Goal: Task Accomplishment & Management: Use online tool/utility

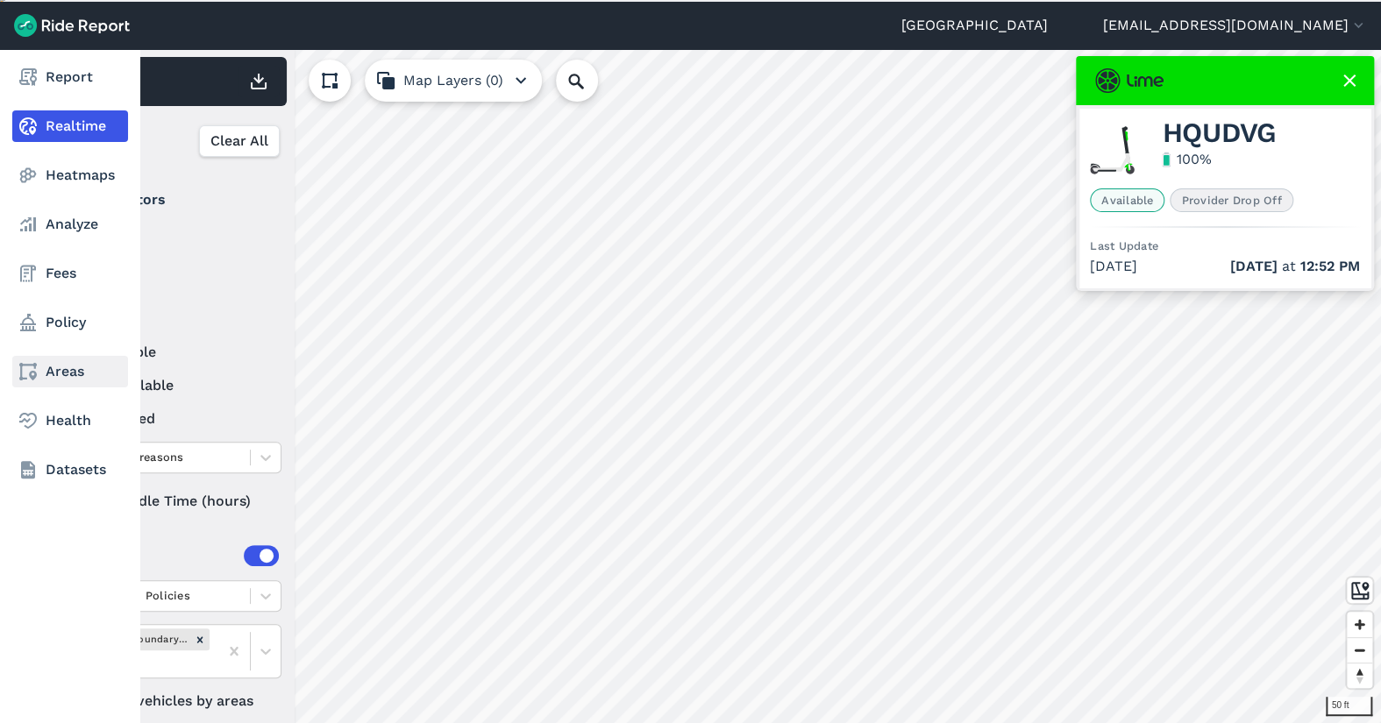
click at [47, 375] on link "Areas" at bounding box center [70, 372] width 116 height 32
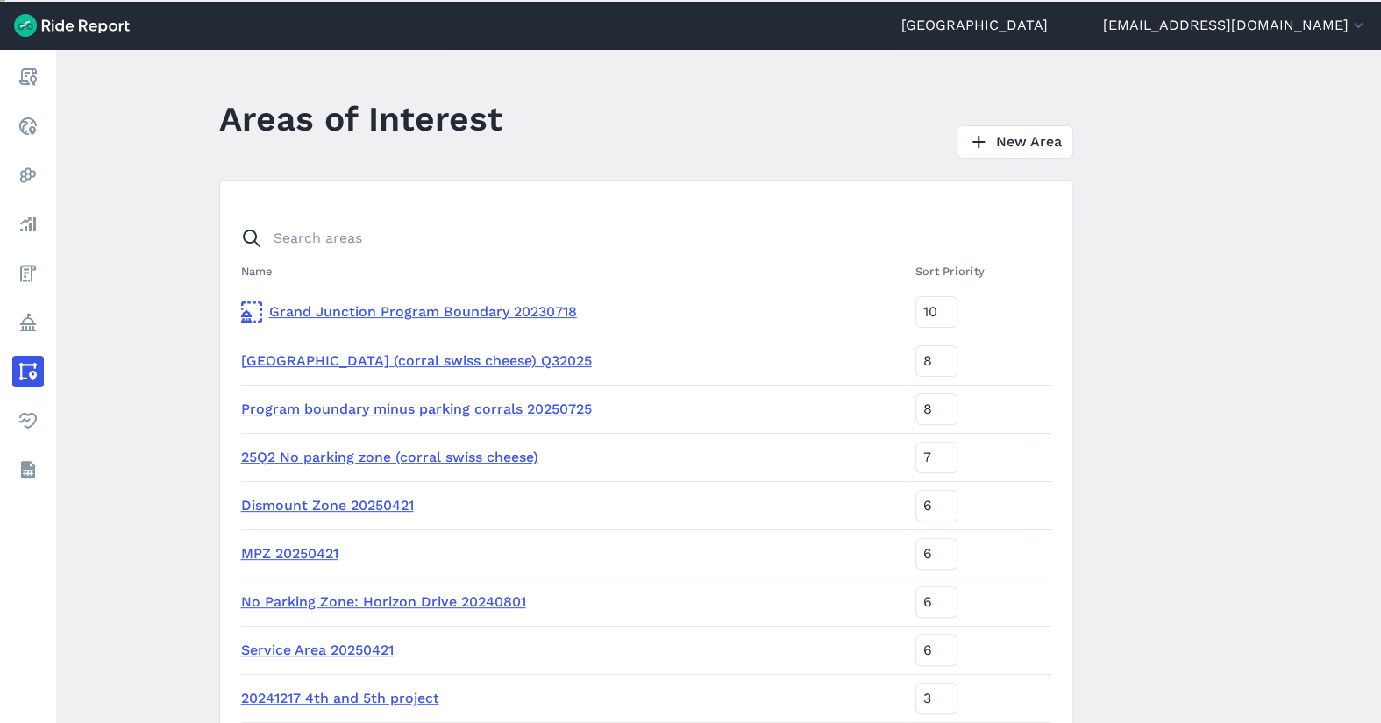
scroll to position [335, 0]
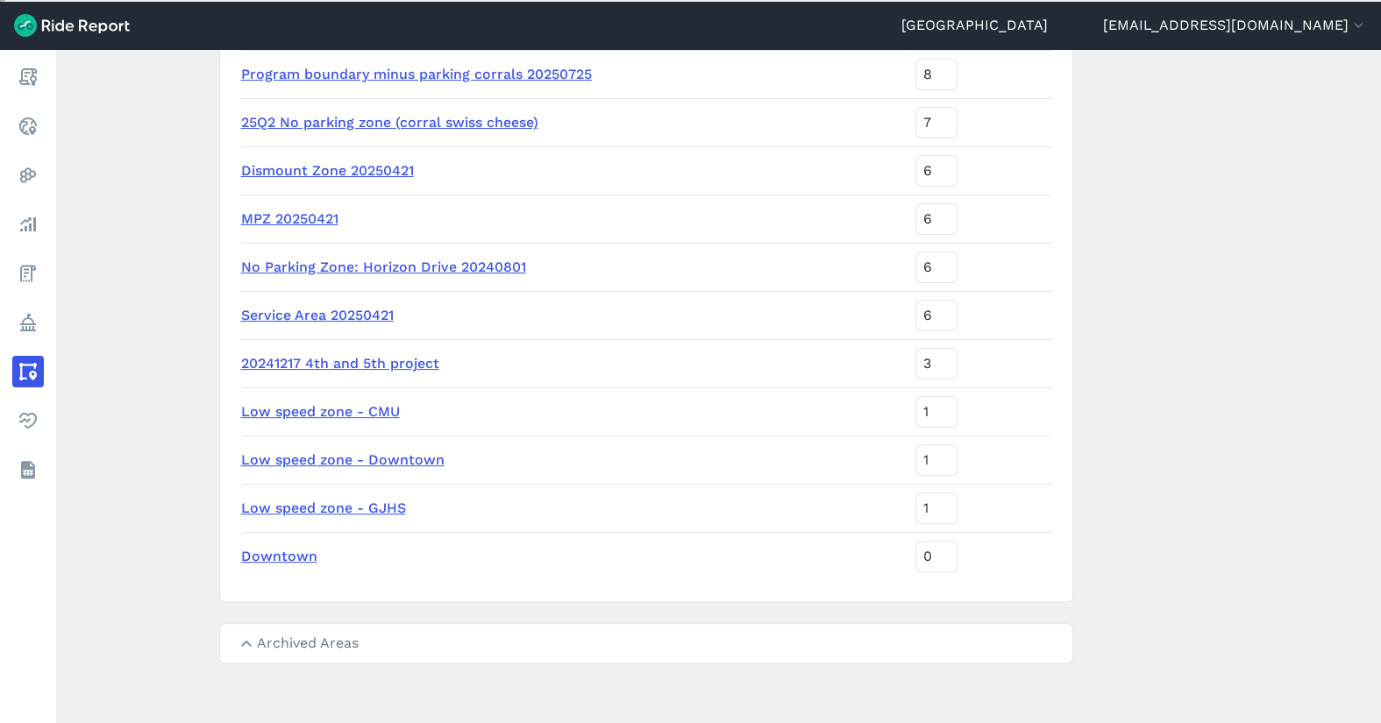
click at [378, 635] on summary "Archived Areas" at bounding box center [646, 643] width 852 height 39
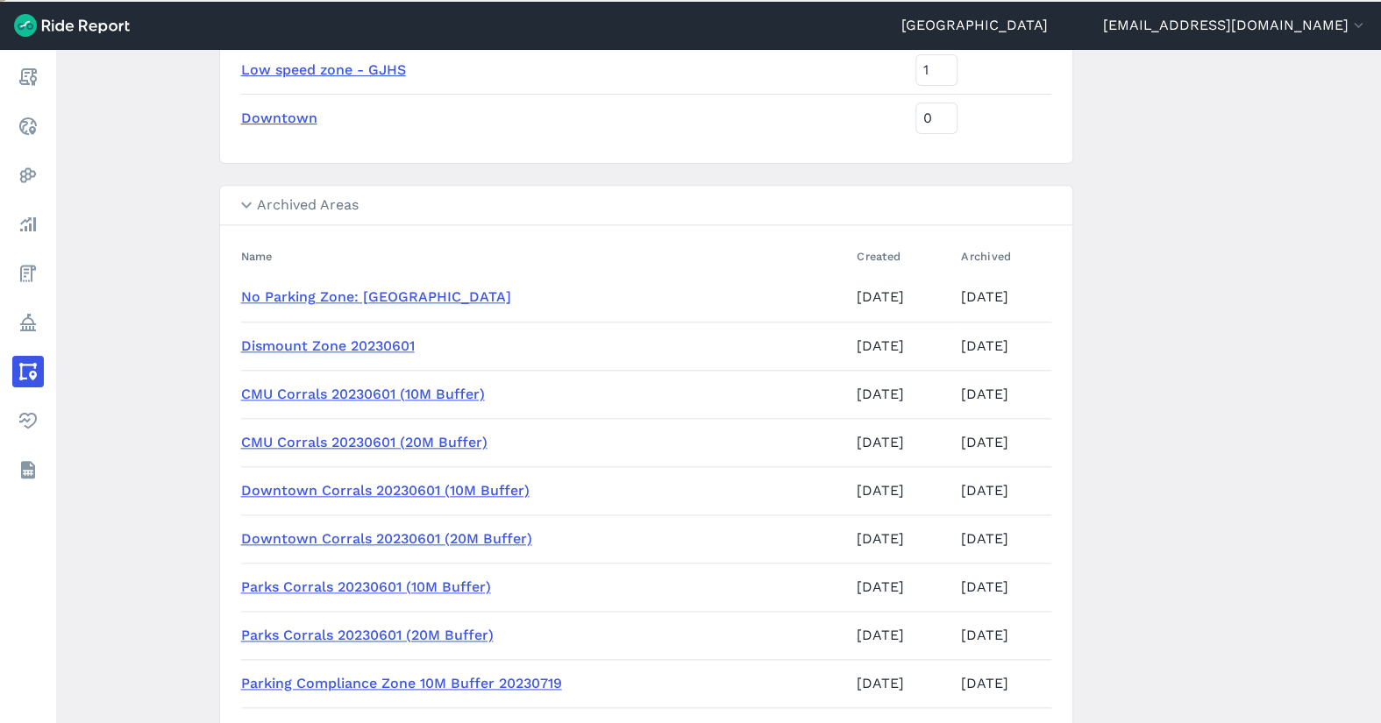
scroll to position [861, 0]
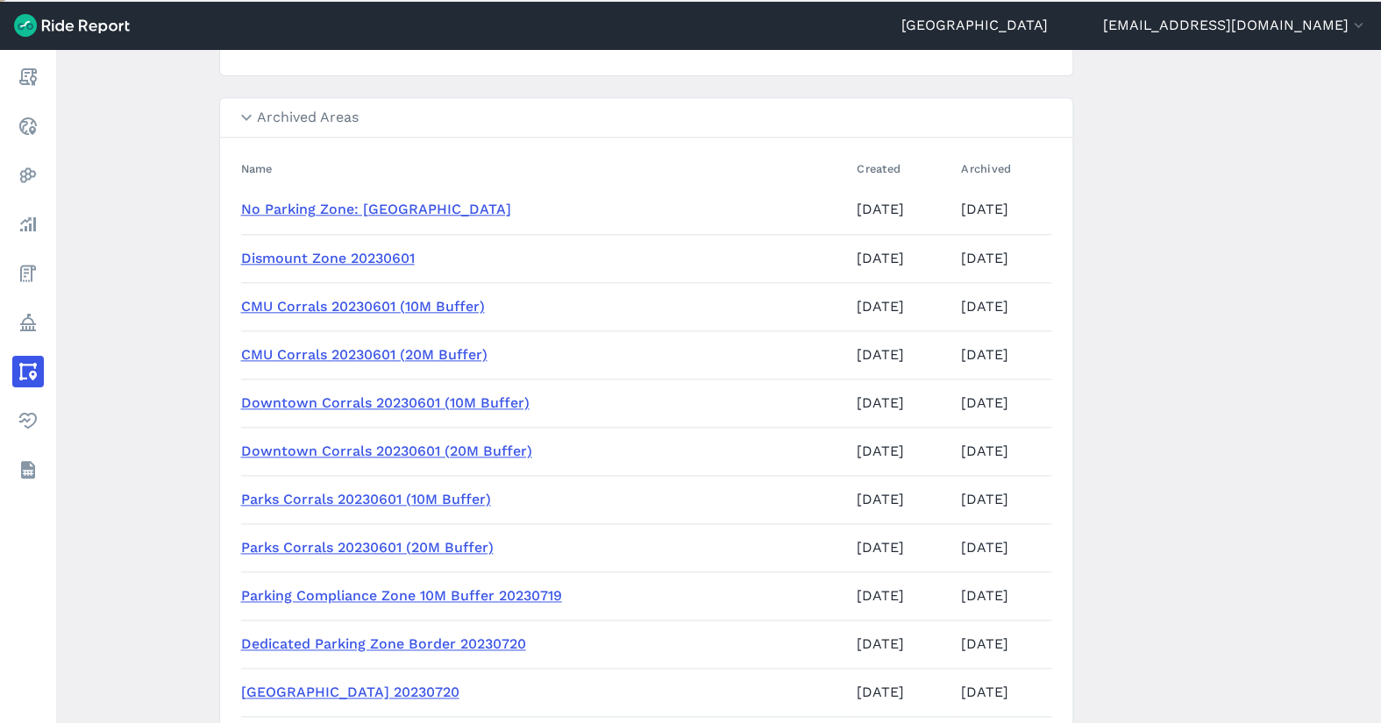
click at [415, 400] on link "Downtown Corrals 20230601 (10M Buffer)" at bounding box center [385, 403] width 289 height 17
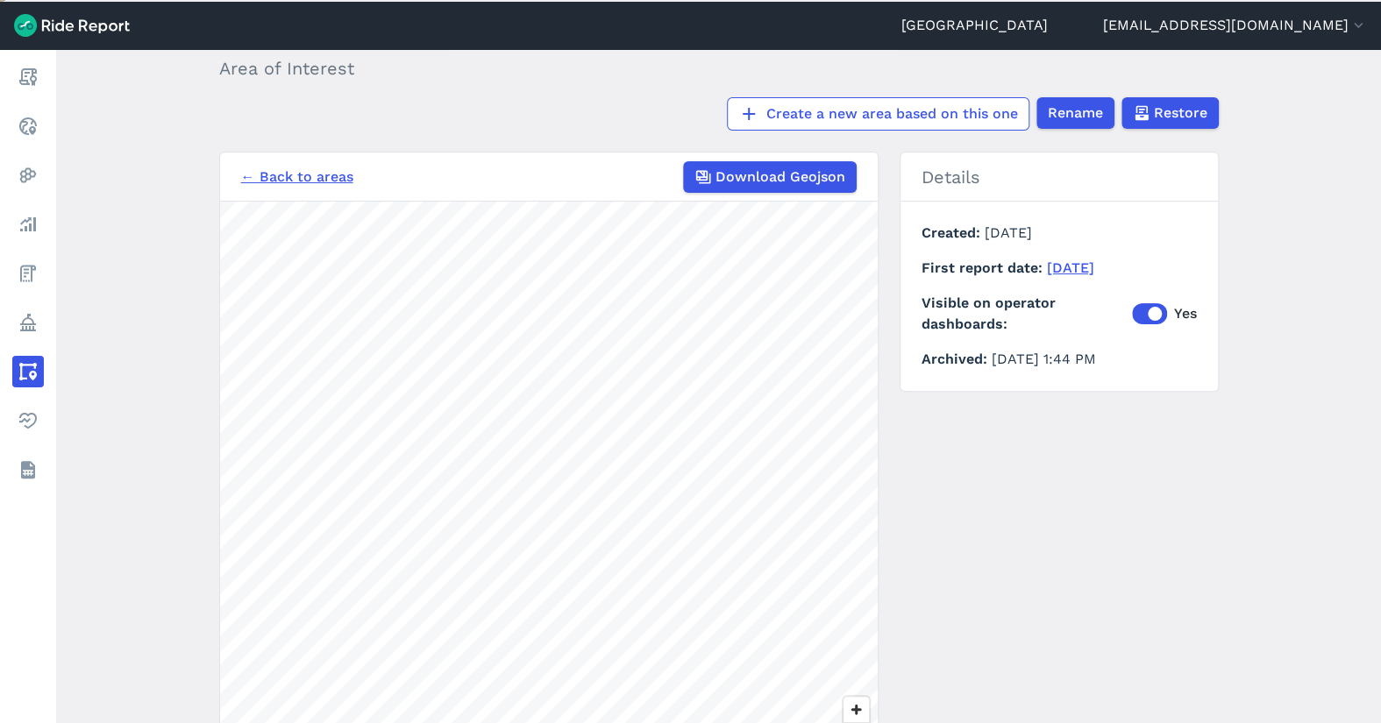
scroll to position [175, 0]
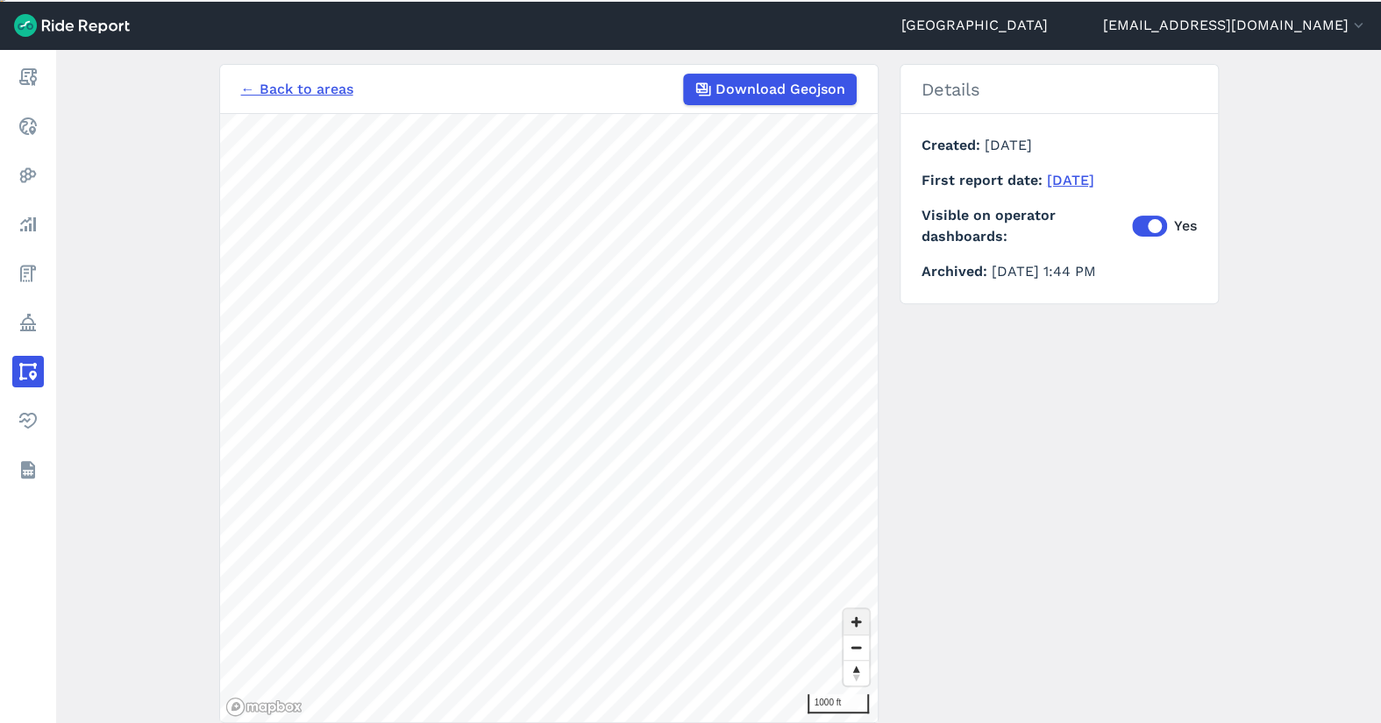
click at [857, 623] on span "Zoom in" at bounding box center [856, 621] width 25 height 25
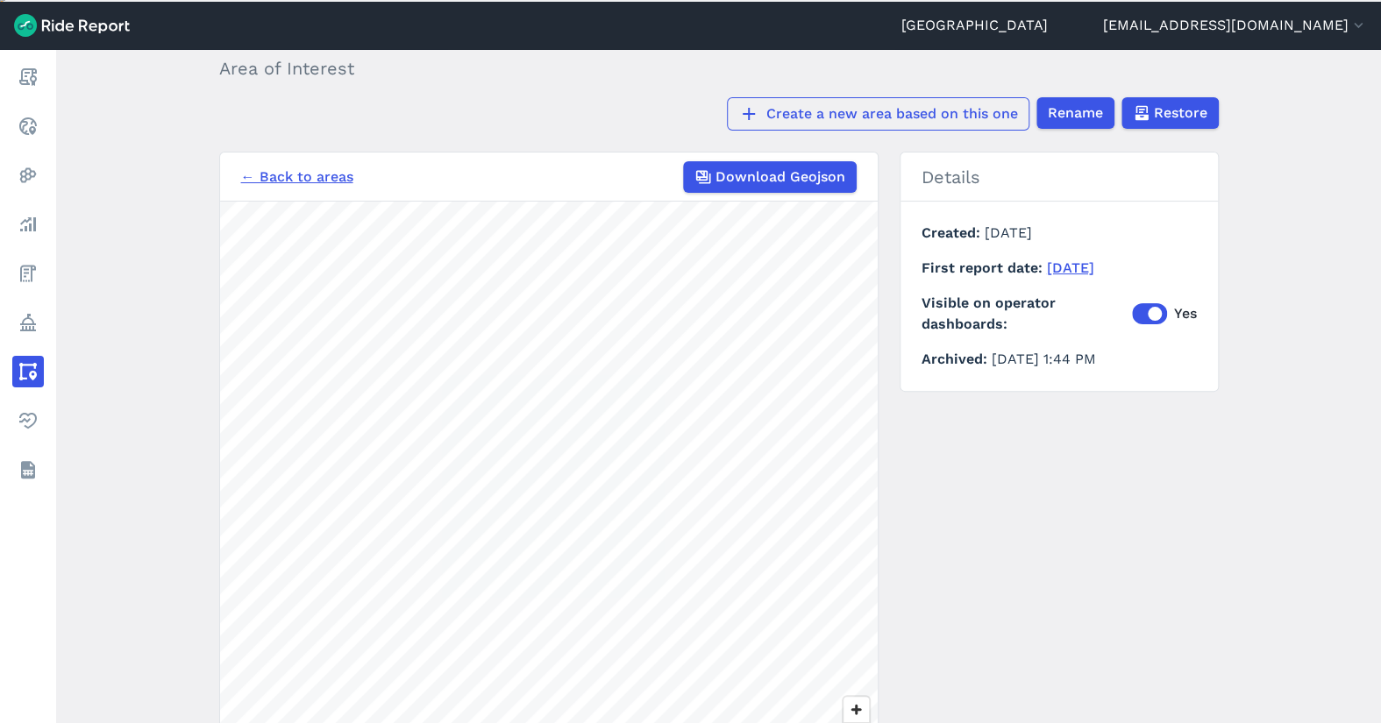
click at [992, 121] on link "Create a new area based on this one" at bounding box center [878, 113] width 303 height 33
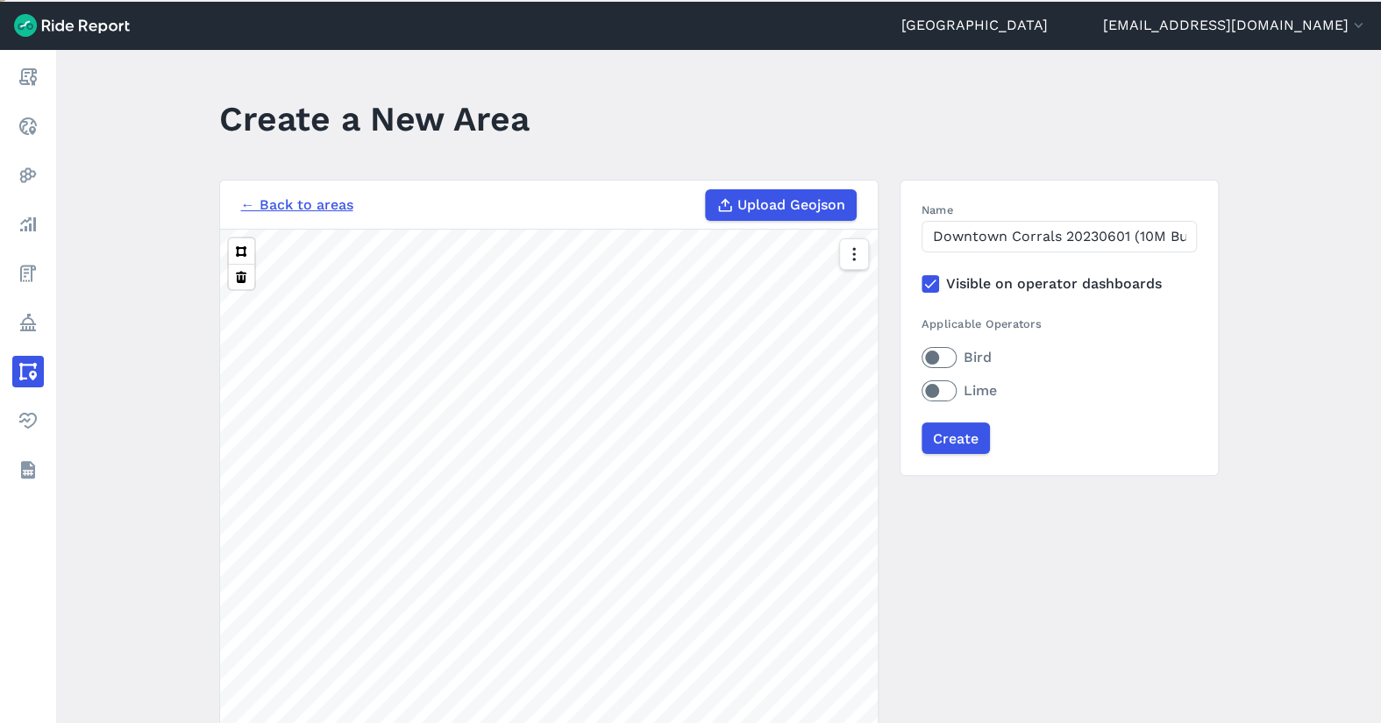
click at [923, 281] on icon at bounding box center [931, 284] width 16 height 18
click at [922, 281] on input "Visible on operator dashboards" at bounding box center [922, 279] width 0 height 11
click at [841, 240] on button "button" at bounding box center [853, 255] width 30 height 32
click at [737, 316] on label "Satellite" at bounding box center [764, 328] width 97 height 37
click at [716, 261] on input "Satellite" at bounding box center [716, 255] width 0 height 11
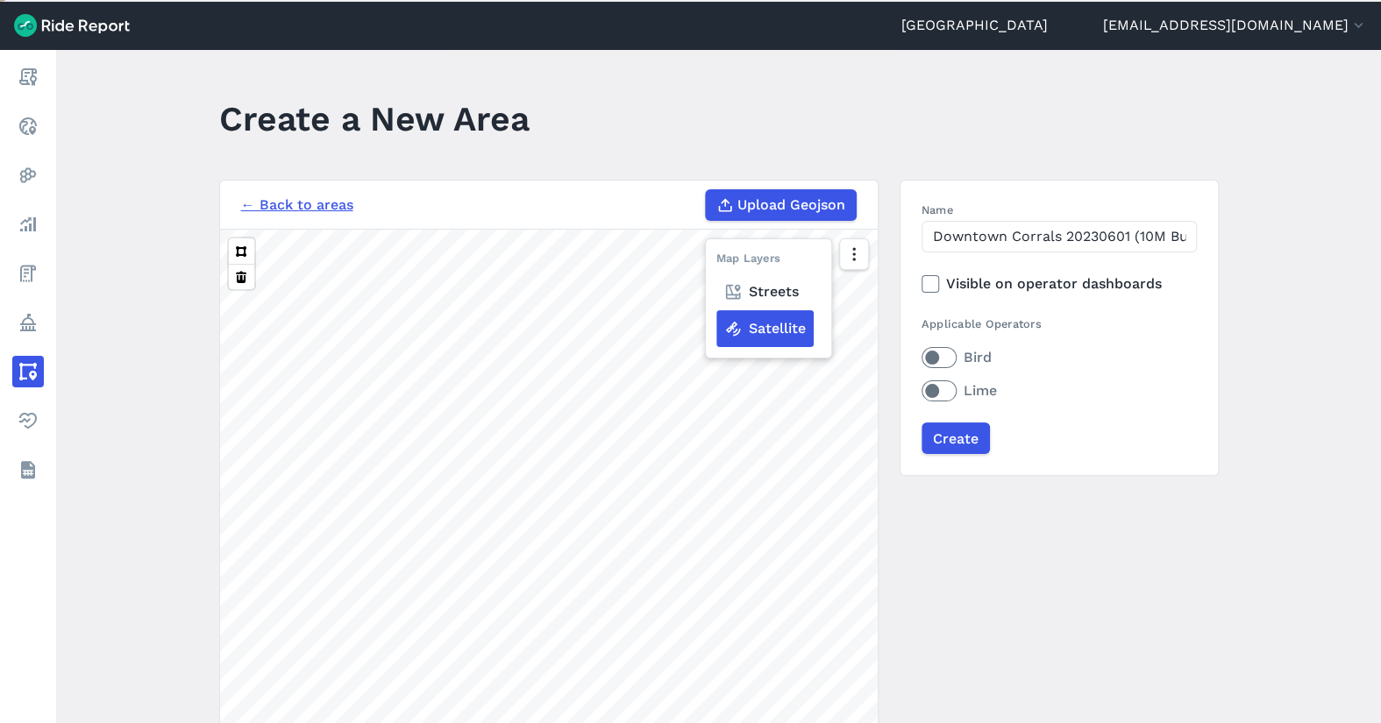
click at [918, 270] on div "← Back to areas Upload Geojson Revert geometry Map Layers Streets Satellite 50 …" at bounding box center [719, 509] width 1000 height 659
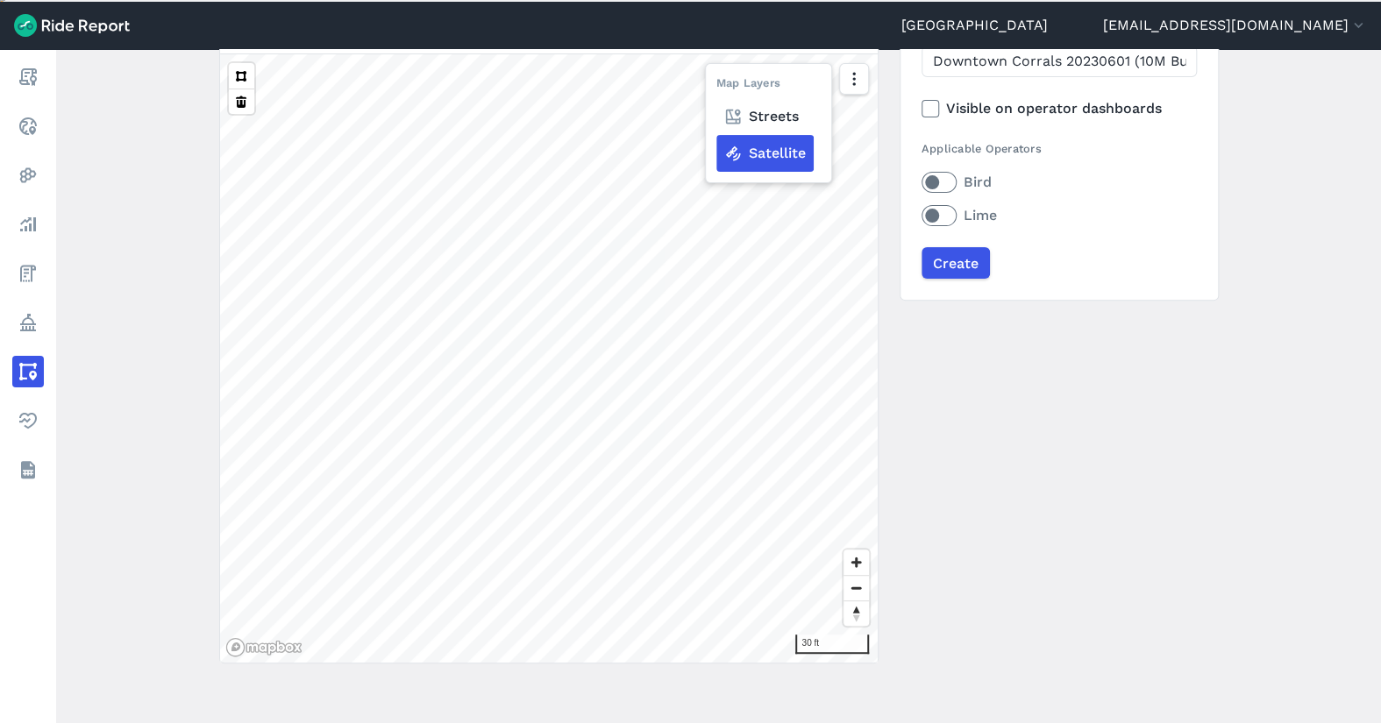
click at [1128, 396] on div "← Back to areas Upload Geojson Revert geometry Map Layers Streets Satellite 30 …" at bounding box center [719, 333] width 1000 height 659
